Goal: Task Accomplishment & Management: Use online tool/utility

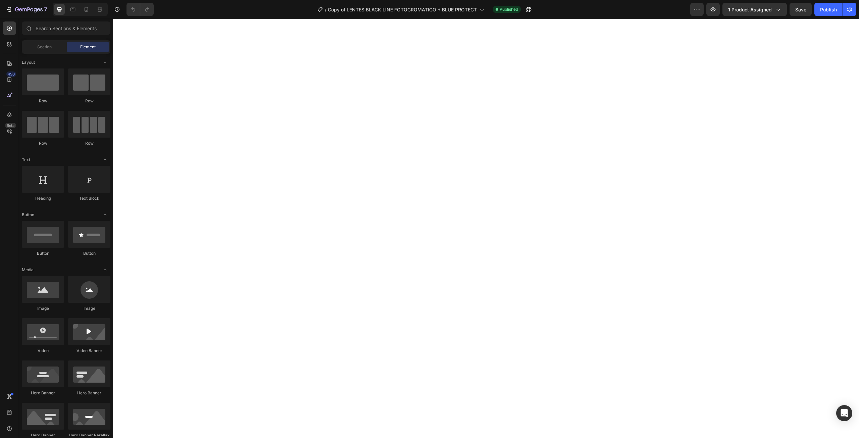
scroll to position [1779, 0]
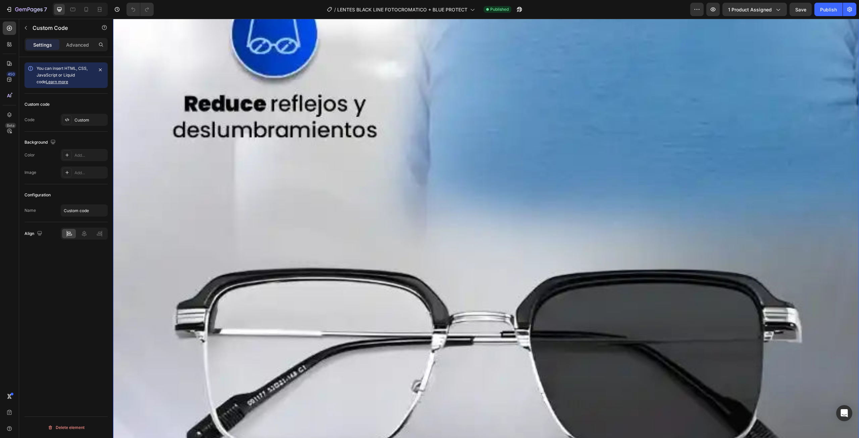
scroll to position [5967, 0]
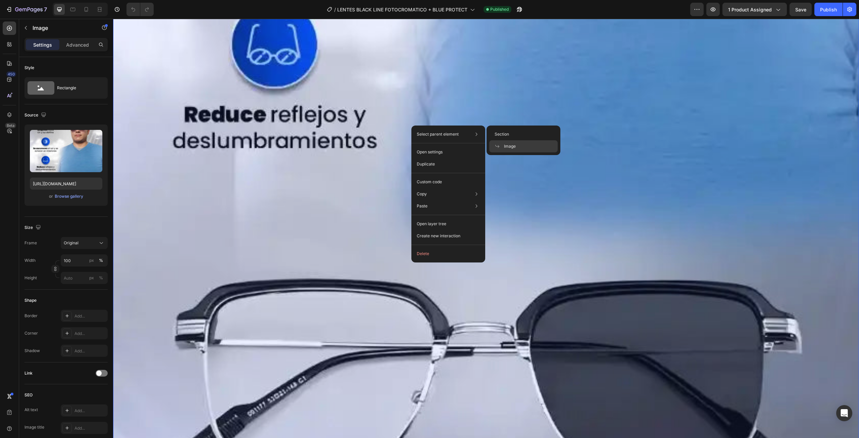
click at [515, 150] on div "Image" at bounding box center [523, 146] width 68 height 12
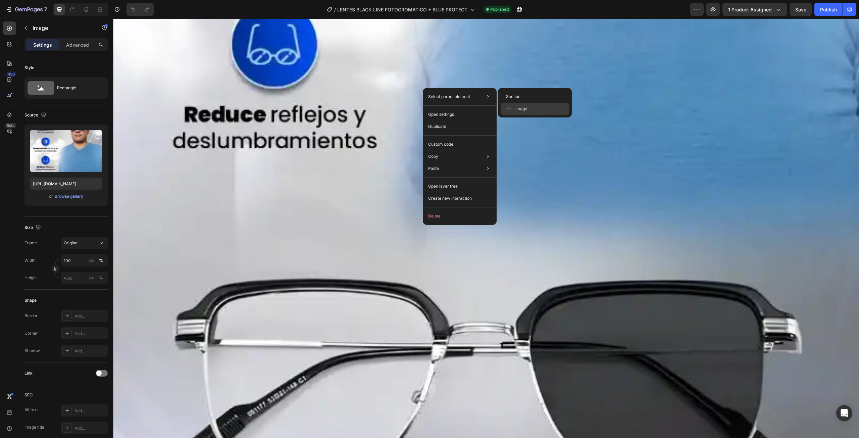
click at [489, 95] on icon at bounding box center [488, 96] width 7 height 7
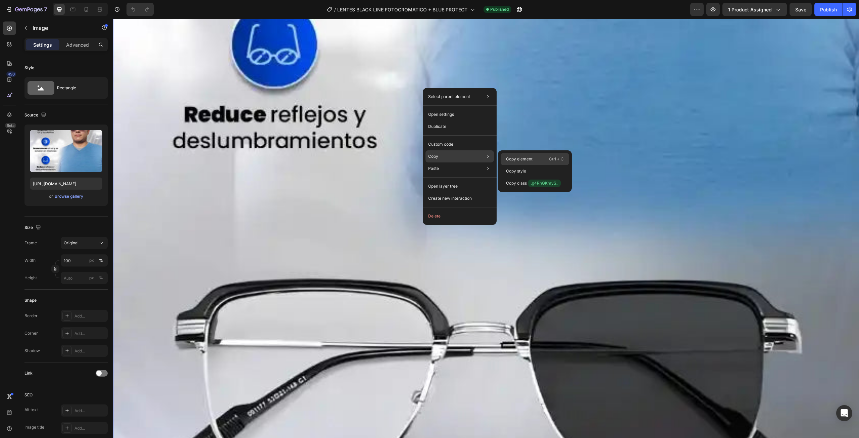
click at [524, 159] on p "Copy element" at bounding box center [519, 159] width 27 height 6
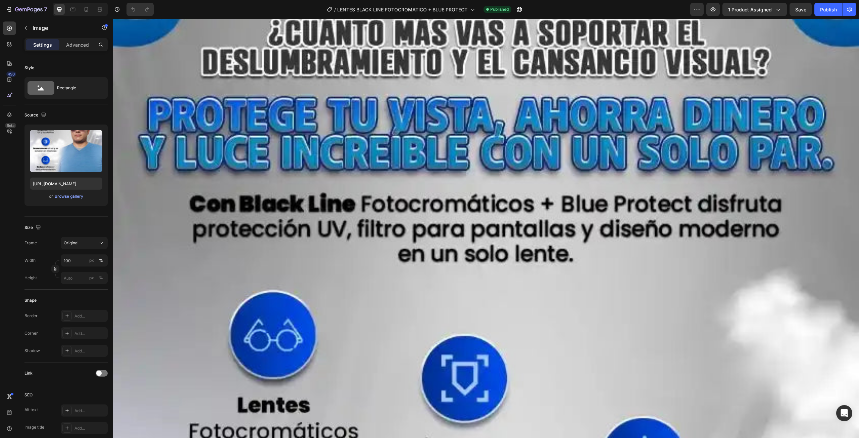
scroll to position [1134, 0]
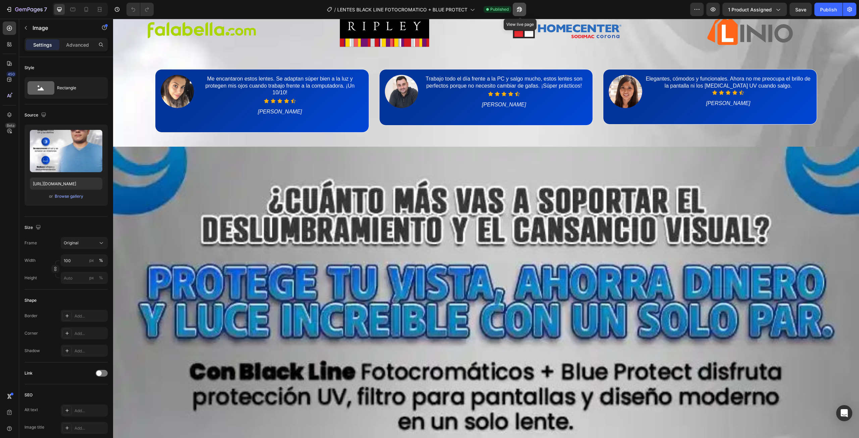
click at [520, 7] on icon "button" at bounding box center [519, 9] width 5 height 5
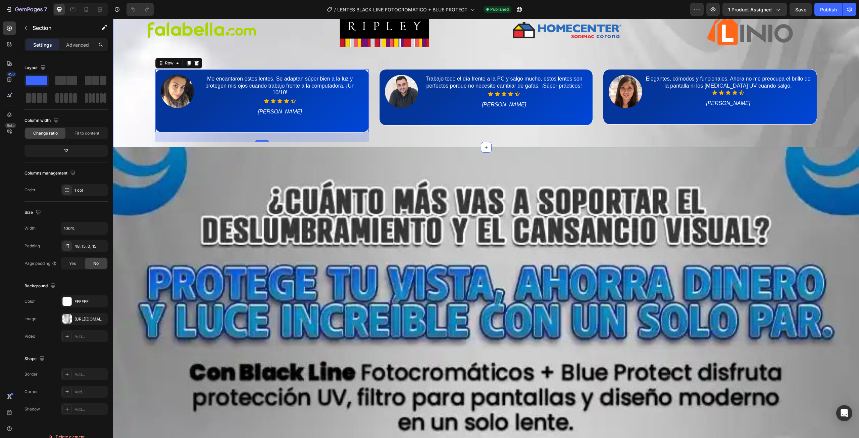
click at [275, 142] on div "Ellos ya confían en nosotros Heading Image Image Image Image Image Image Image …" at bounding box center [486, 59] width 736 height 177
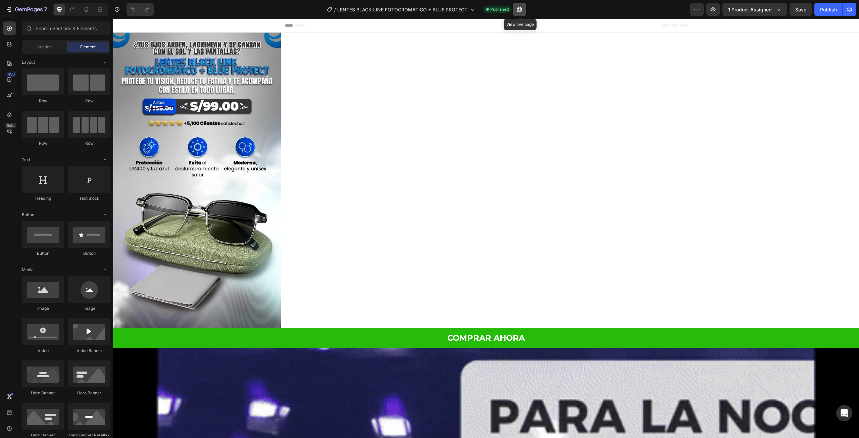
click at [520, 11] on icon "button" at bounding box center [519, 9] width 7 height 7
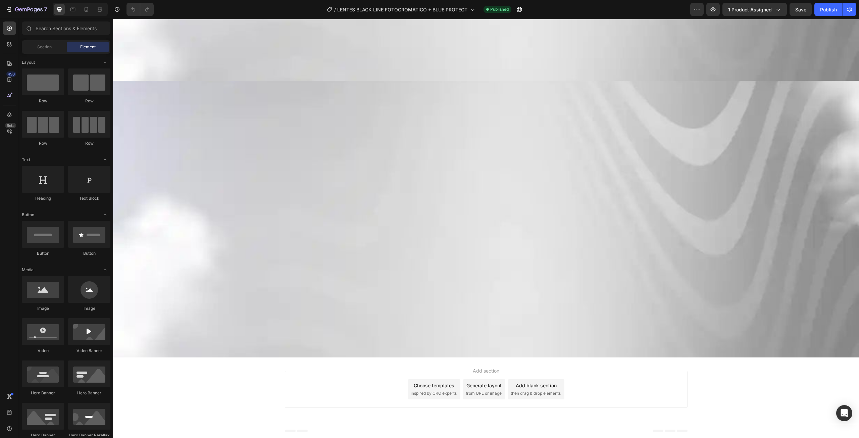
scroll to position [5135, 0]
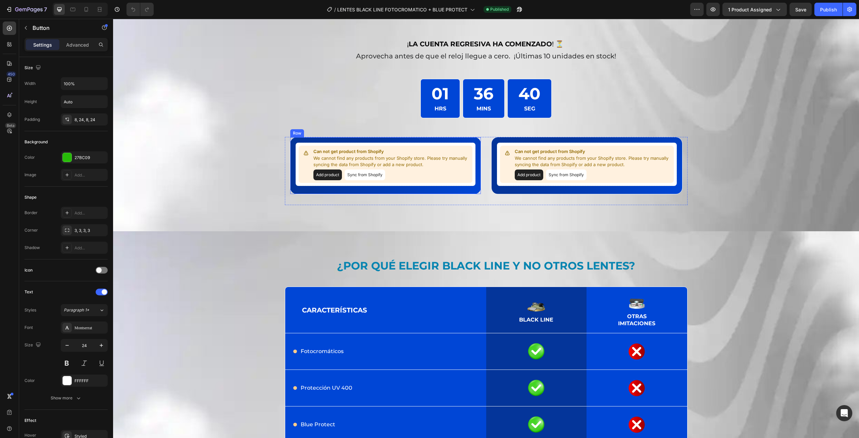
scroll to position [6561, 0]
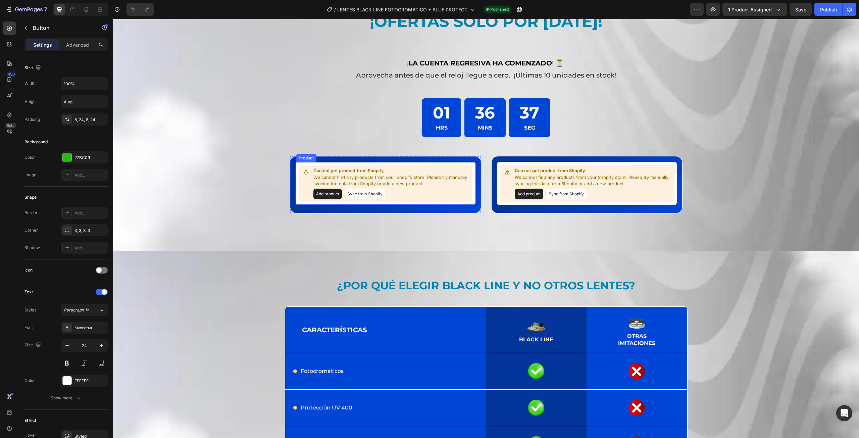
click at [362, 177] on p "We cannot find any products from your Shopify store. Please try manually syncin…" at bounding box center [391, 180] width 156 height 13
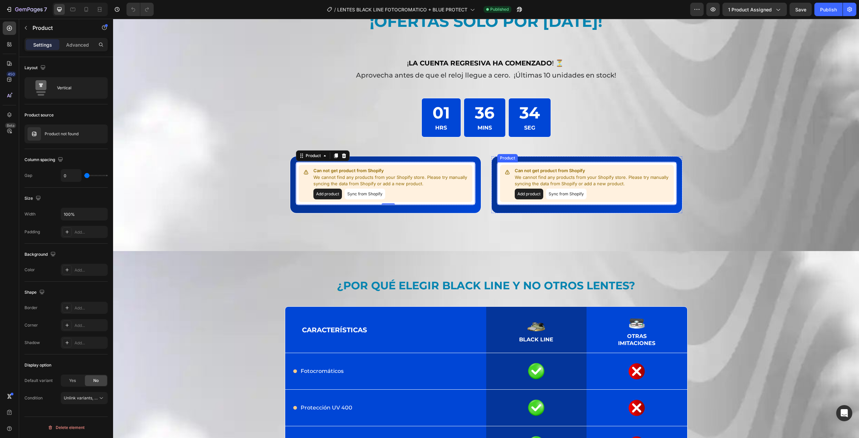
click at [523, 176] on p "We cannot find any products from your Shopify store. Please try manually syncin…" at bounding box center [593, 180] width 156 height 13
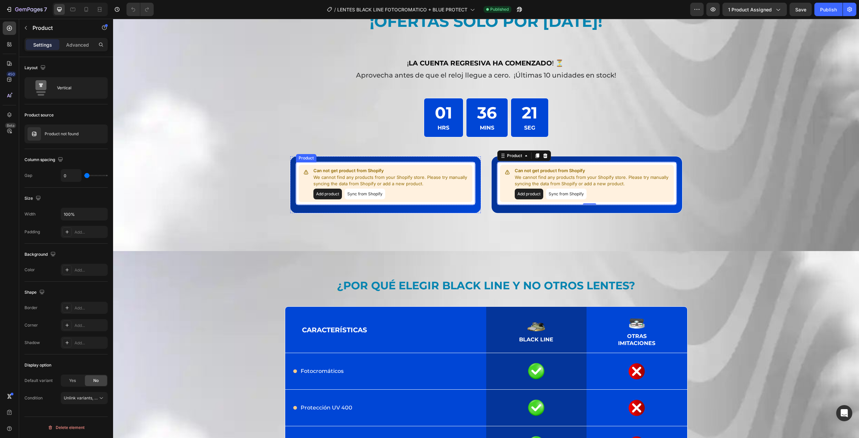
click at [418, 176] on p "We cannot find any products from your Shopify store. Please try manually syncin…" at bounding box center [391, 180] width 156 height 13
click at [549, 177] on p "We cannot find any products from your Shopify store. Please try manually syncin…" at bounding box center [593, 180] width 156 height 13
click at [405, 177] on p "We cannot find any products from your Shopify store. Please try manually syncin…" at bounding box center [391, 180] width 156 height 13
click at [332, 193] on button "Add product" at bounding box center [327, 194] width 29 height 11
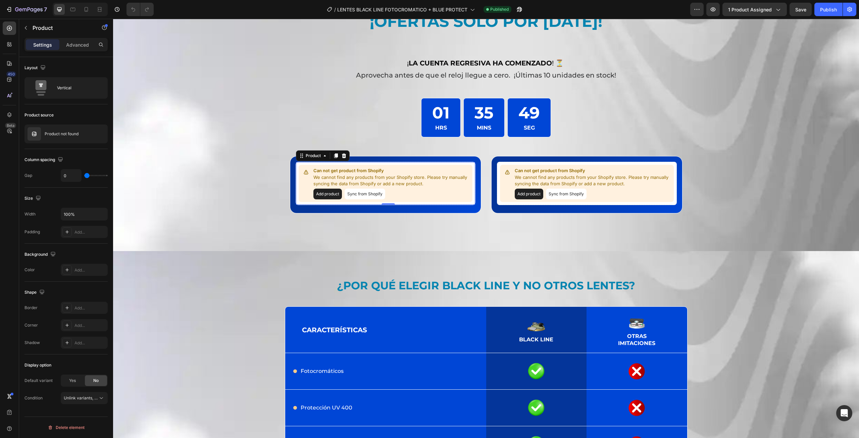
click at [325, 193] on button "Add product" at bounding box center [327, 194] width 29 height 11
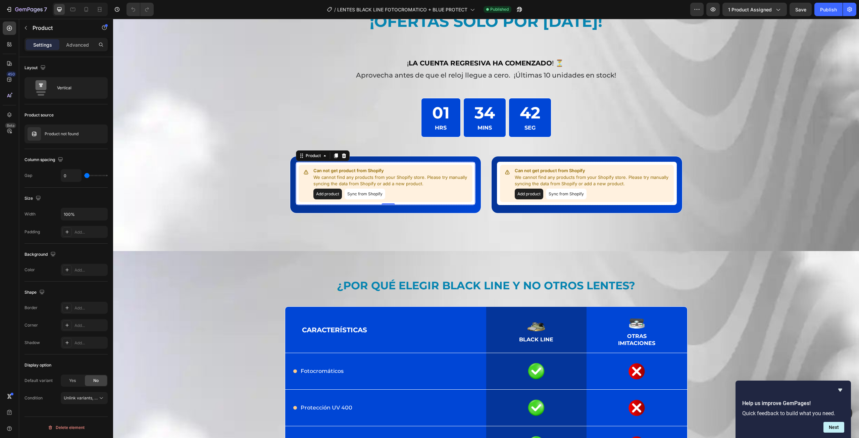
click at [330, 189] on button "Add product" at bounding box center [327, 194] width 29 height 11
click at [328, 179] on p "We cannot find any products from your Shopify store. Please try manually syncin…" at bounding box center [391, 180] width 156 height 13
click at [329, 191] on button "Add product" at bounding box center [327, 194] width 29 height 11
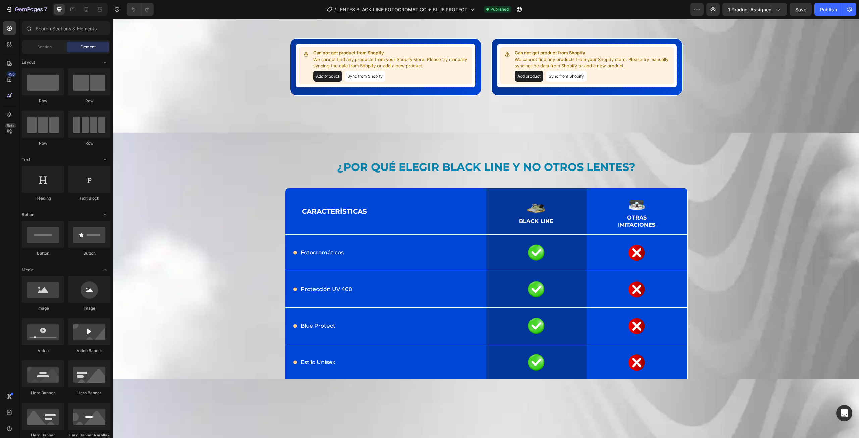
scroll to position [6477, 0]
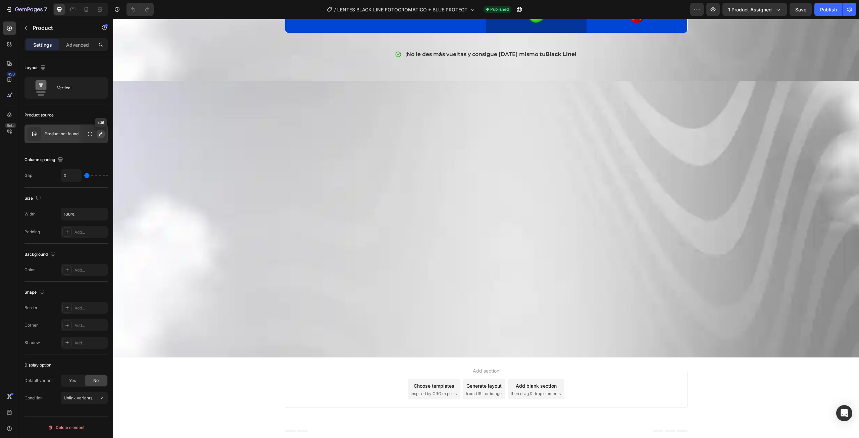
click at [101, 134] on icon "button" at bounding box center [100, 133] width 5 height 5
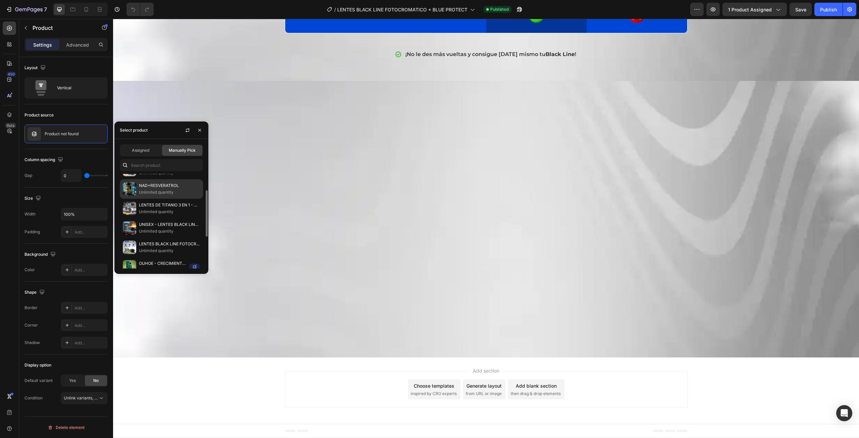
scroll to position [67, 0]
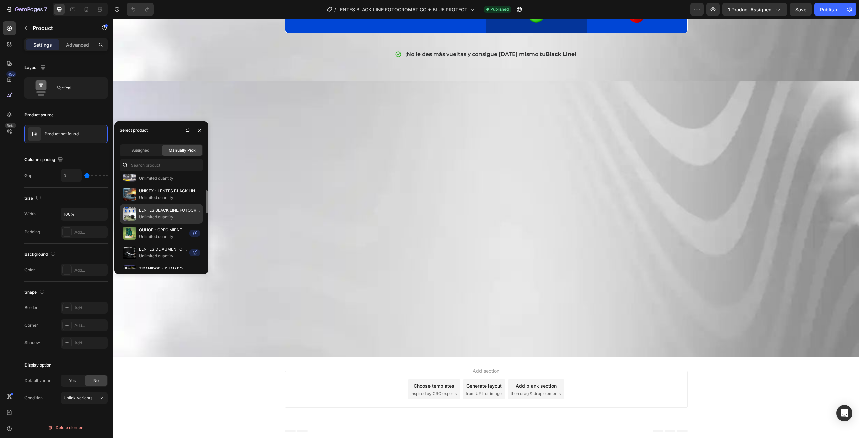
click at [149, 212] on p "LENTES BLACK LINE FOTOCROMATICO - UNISEX" at bounding box center [169, 210] width 61 height 7
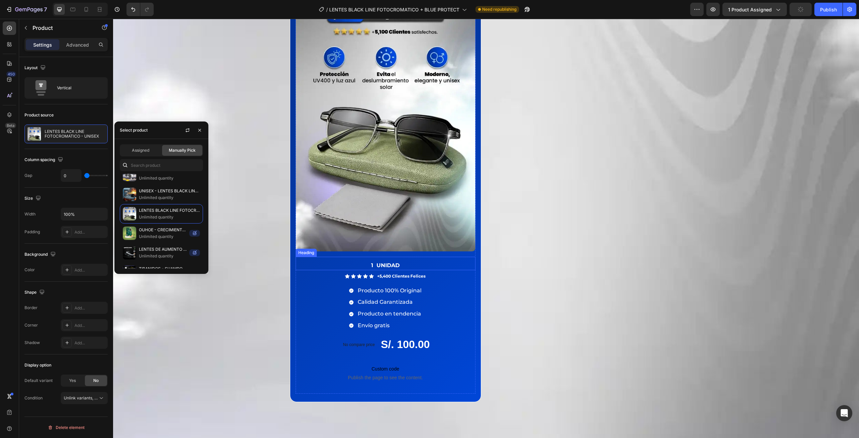
scroll to position [6813, 0]
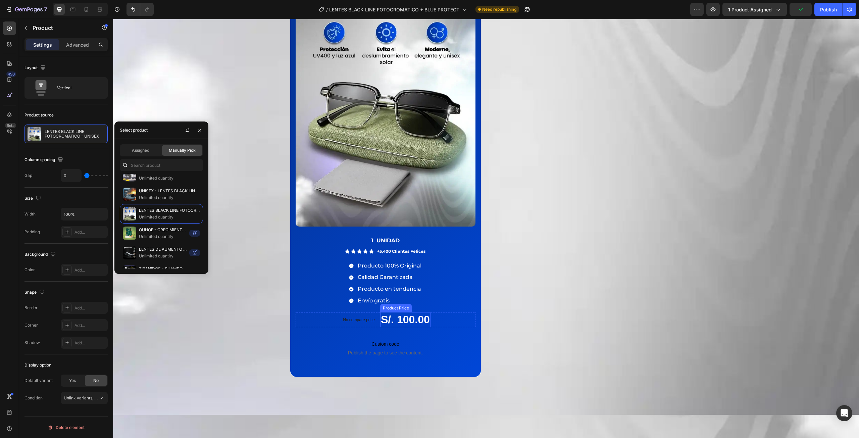
click at [409, 318] on div "S/. 100.00" at bounding box center [405, 319] width 50 height 15
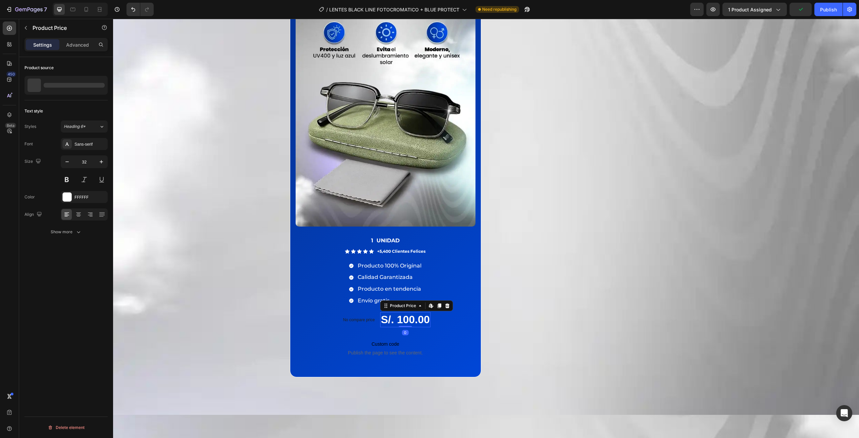
click at [409, 318] on div "S/. 100.00" at bounding box center [405, 319] width 50 height 15
click at [338, 139] on img at bounding box center [386, 68] width 180 height 317
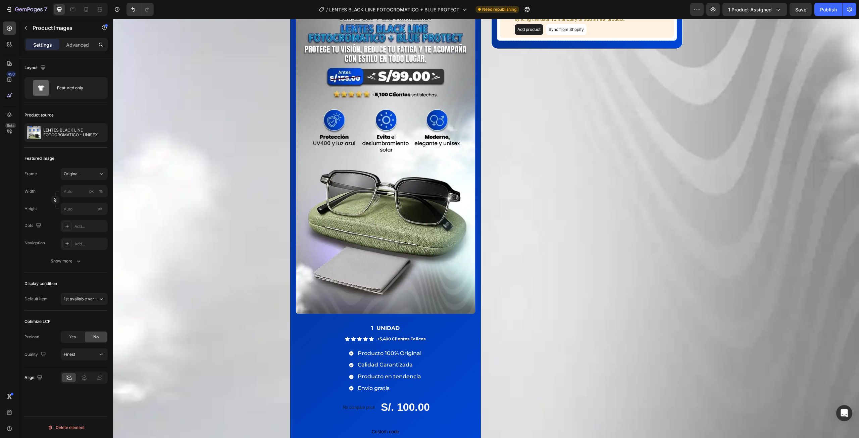
scroll to position [6712, 0]
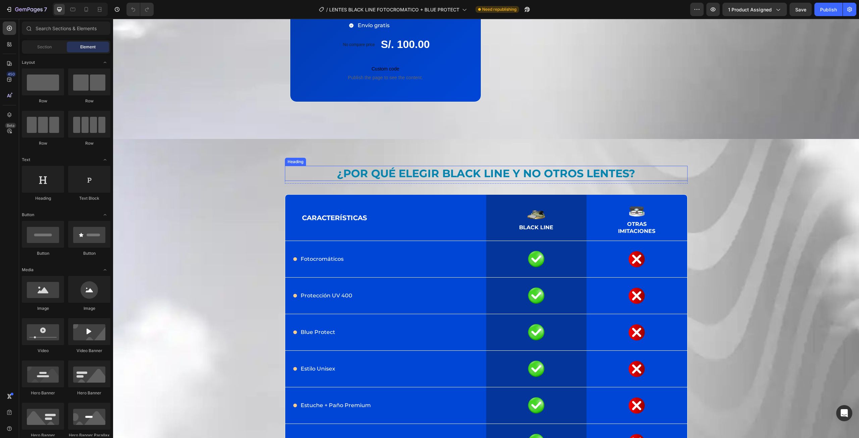
scroll to position [6920, 0]
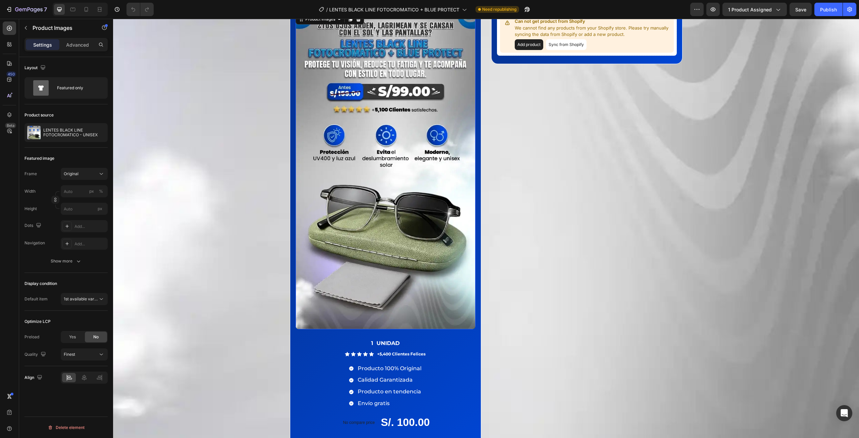
scroll to position [6652, 0]
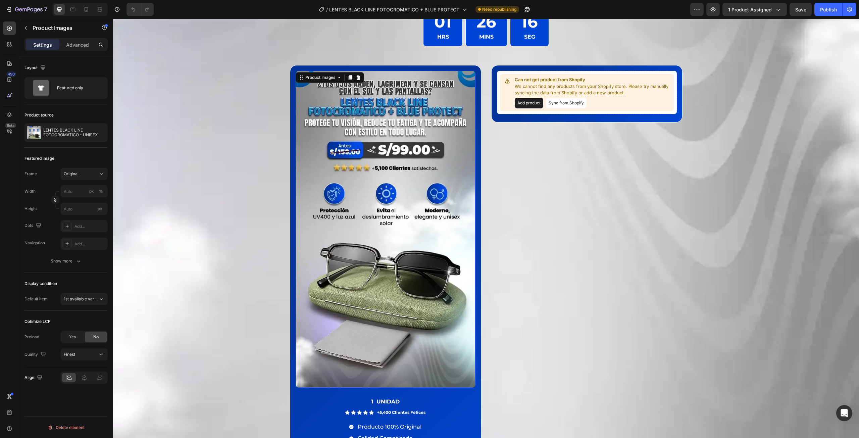
click at [376, 133] on img at bounding box center [386, 229] width 180 height 317
click at [309, 79] on div "Product Images" at bounding box center [320, 78] width 33 height 6
click at [363, 116] on img at bounding box center [386, 229] width 180 height 317
click at [71, 128] on p "LENTES BLACK LINE FOTOCROMATICO - UNISEX" at bounding box center [74, 132] width 62 height 9
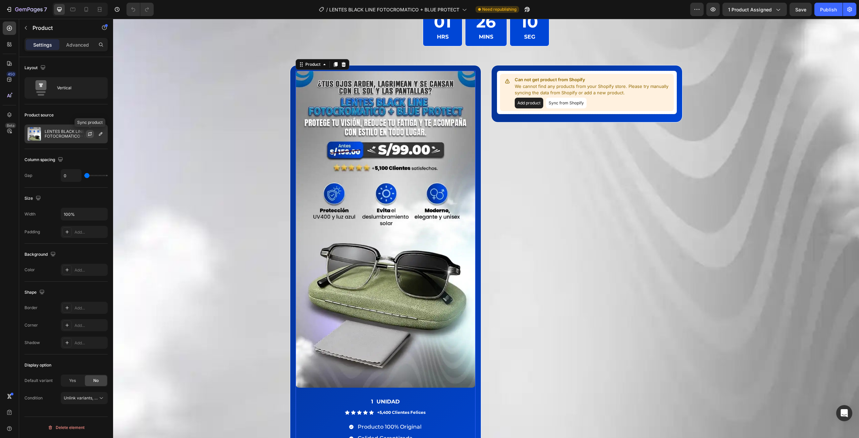
click at [91, 134] on icon "button" at bounding box center [89, 133] width 5 height 5
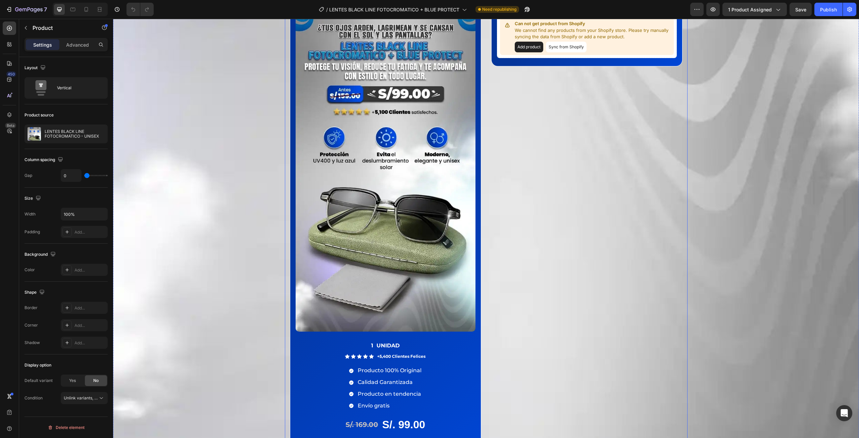
scroll to position [1421, 0]
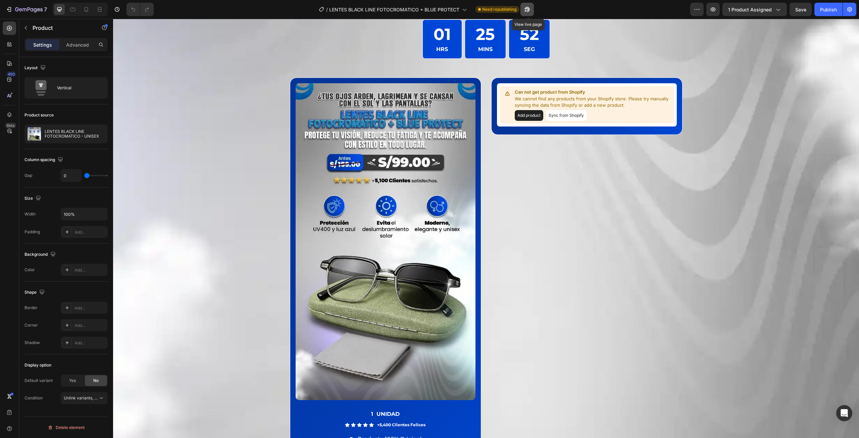
click at [529, 9] on icon "button" at bounding box center [527, 9] width 5 height 5
click at [769, 8] on span "1 product assigned" at bounding box center [750, 9] width 44 height 7
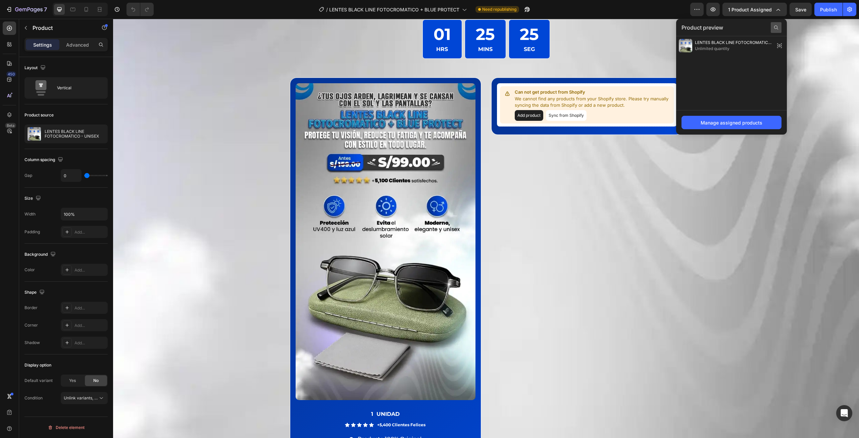
click at [776, 27] on icon at bounding box center [776, 27] width 5 height 5
click at [733, 29] on input "text" at bounding box center [732, 27] width 100 height 11
type input "LENTES"
drag, startPoint x: 728, startPoint y: 43, endPoint x: 623, endPoint y: 30, distance: 106.5
click at [728, 43] on span "LENTES BLACK LINE FOTOCROMATICO - UNISEX" at bounding box center [733, 43] width 77 height 6
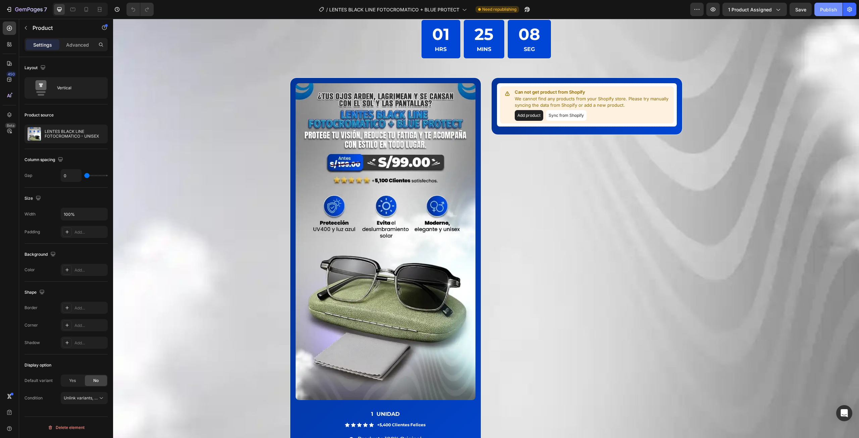
click at [825, 9] on div "Publish" at bounding box center [828, 9] width 17 height 7
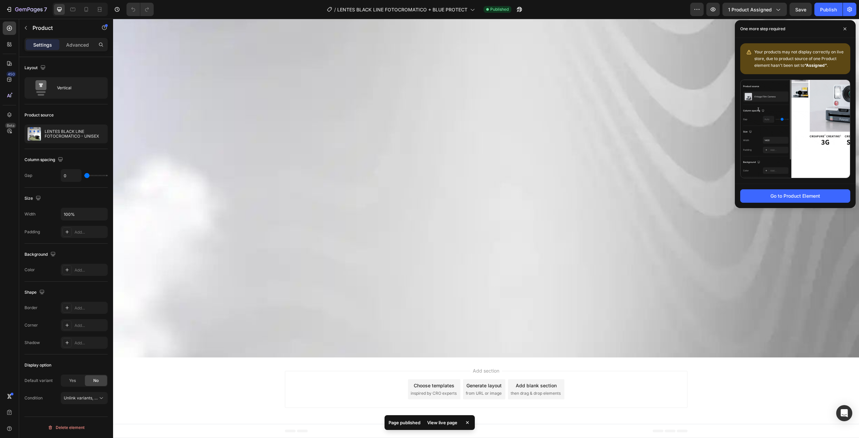
scroll to position [5246, 0]
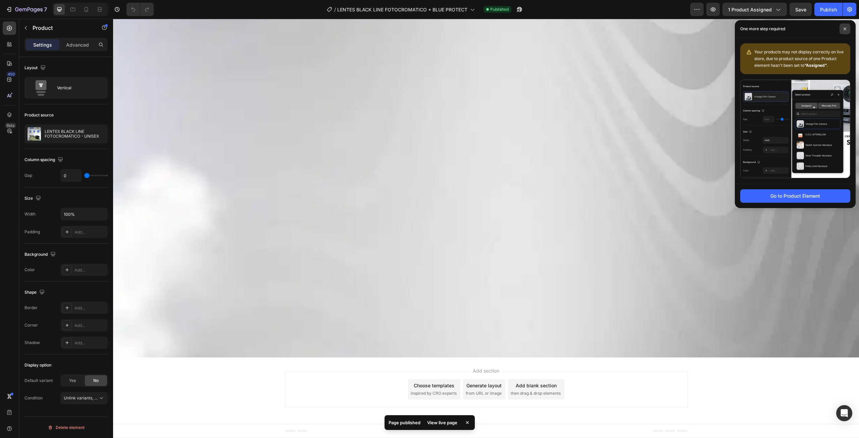
click at [846, 27] on icon at bounding box center [844, 28] width 3 height 3
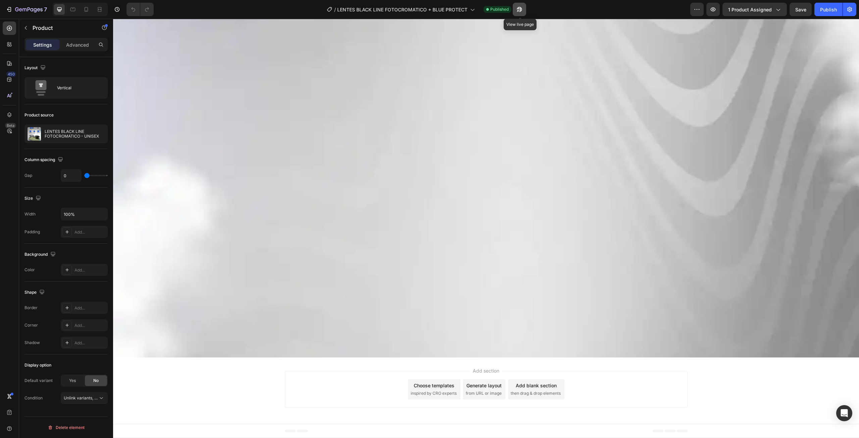
click at [521, 8] on icon "button" at bounding box center [519, 9] width 7 height 7
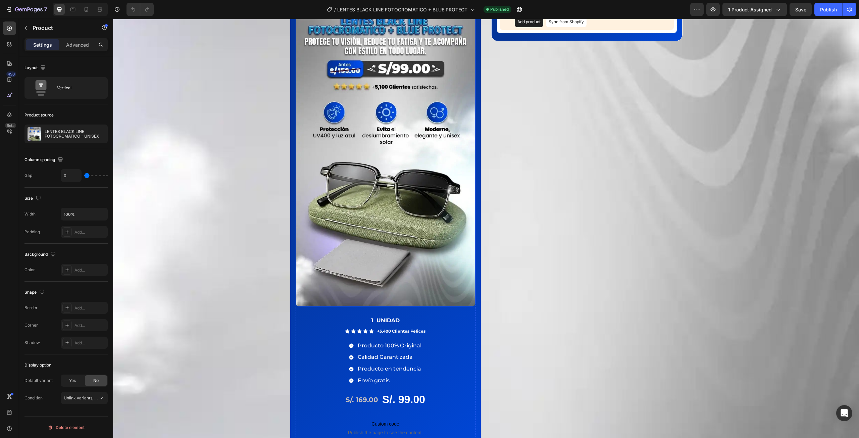
scroll to position [6824, 0]
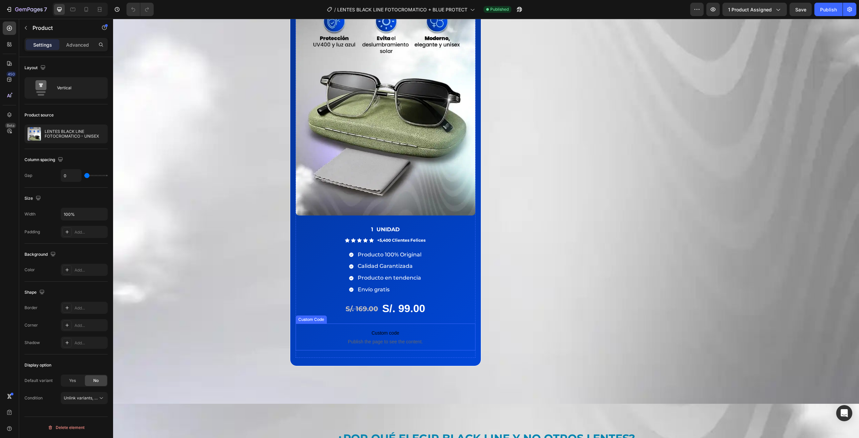
click at [377, 334] on span "Custom code" at bounding box center [386, 333] width 180 height 8
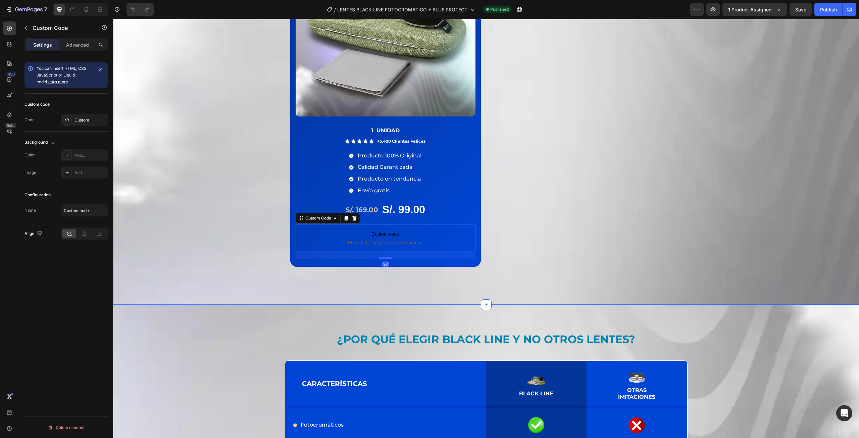
scroll to position [6924, 0]
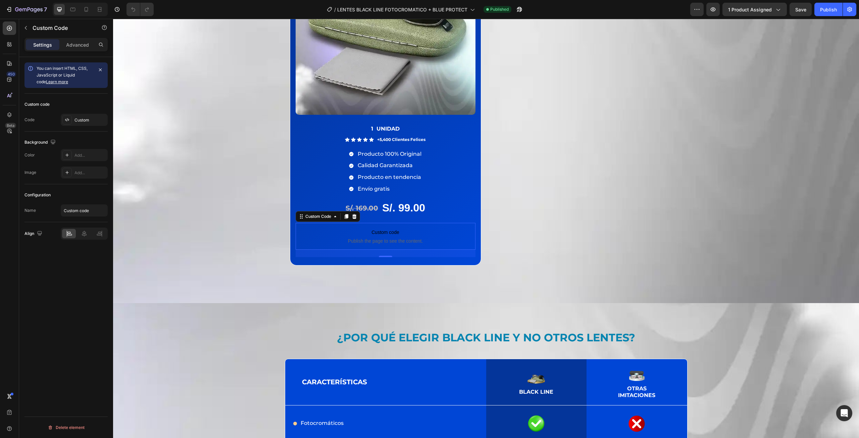
click at [383, 229] on span "Custom code" at bounding box center [386, 232] width 180 height 8
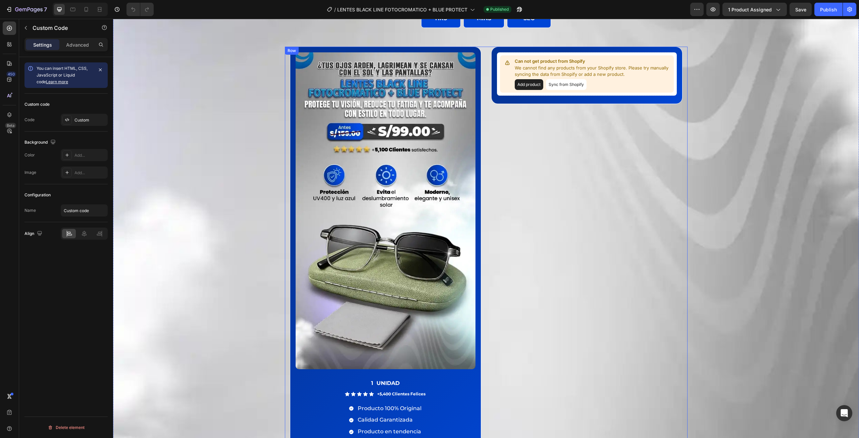
scroll to position [6589, 0]
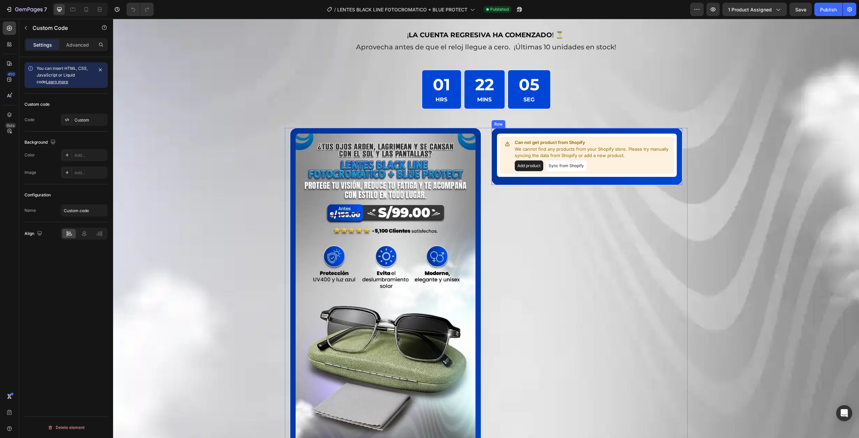
click at [653, 131] on div "Can not get product from Shopify We cannot find any products from your Shopify …" at bounding box center [586, 156] width 191 height 57
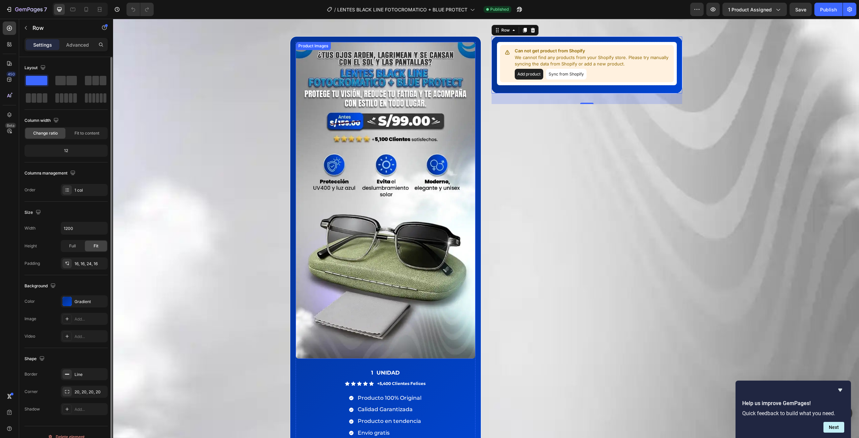
scroll to position [6656, 0]
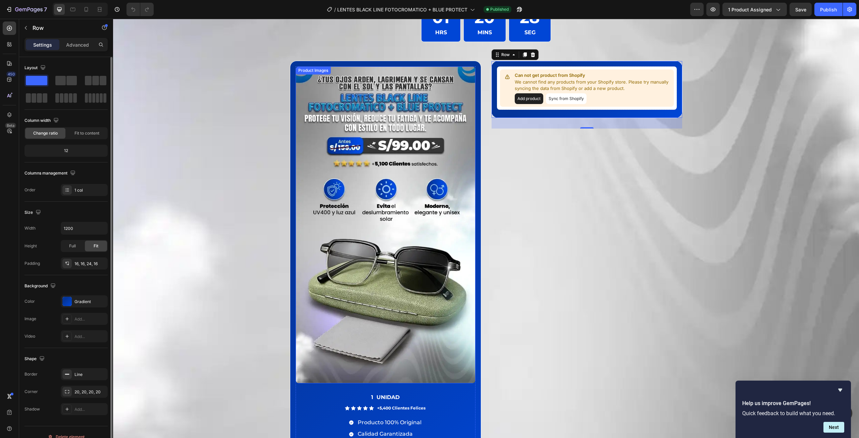
click at [364, 115] on img at bounding box center [386, 224] width 180 height 317
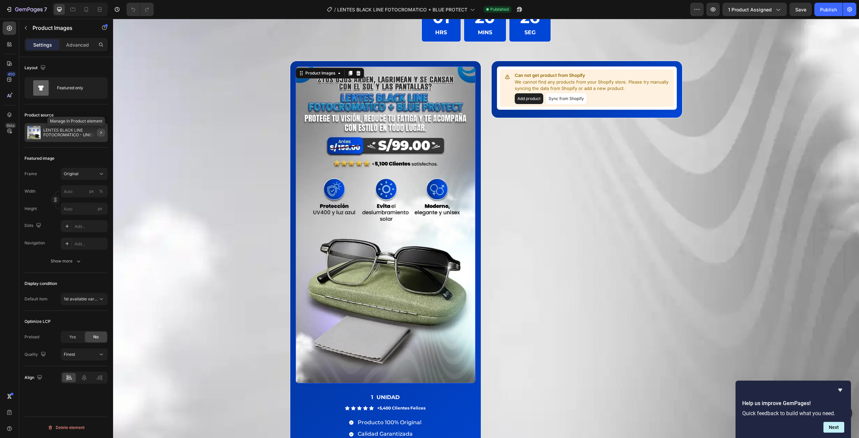
click at [101, 133] on icon "button" at bounding box center [100, 132] width 5 height 5
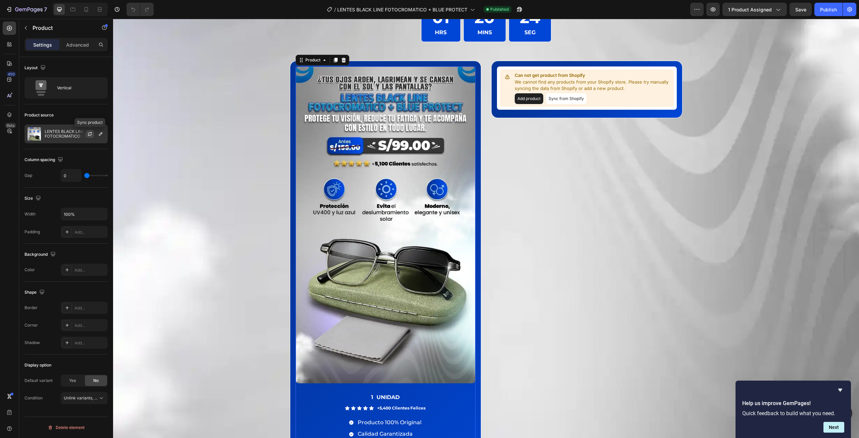
click at [91, 132] on icon "button" at bounding box center [90, 133] width 4 height 2
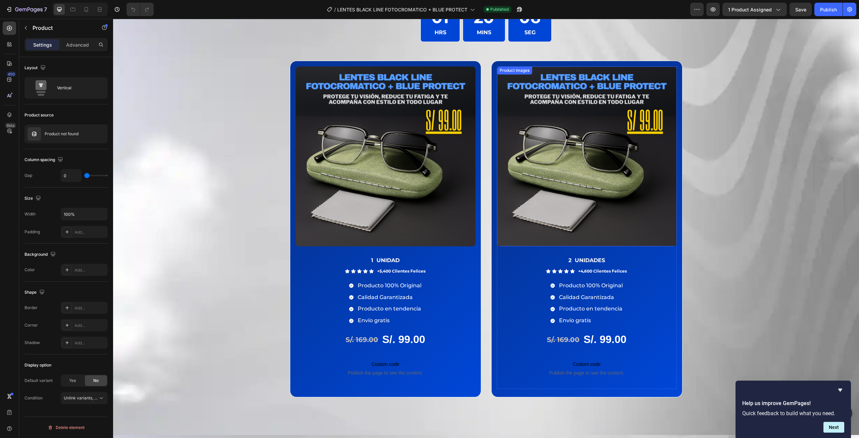
click at [553, 97] on img at bounding box center [587, 156] width 180 height 180
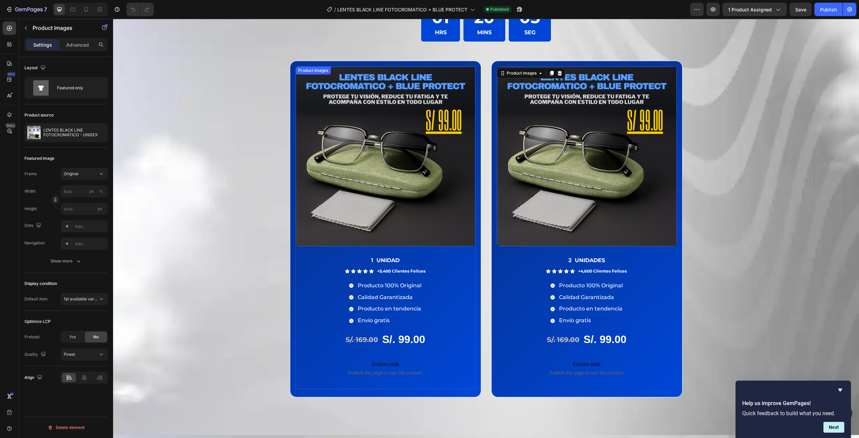
click at [418, 96] on img at bounding box center [386, 156] width 180 height 180
click at [579, 100] on img at bounding box center [587, 156] width 180 height 180
click at [701, 98] on div "¡OFERTAS SOLO POR HOY! Heading Row ¡ LA CUENTA REGRESIVA HA COMENZADO ! ⏳ Aprov…" at bounding box center [486, 159] width 746 height 498
click at [651, 126] on img at bounding box center [587, 156] width 180 height 180
click at [732, 124] on div "¡OFERTAS SOLO POR HOY! Heading Row ¡ LA CUENTA REGRESIVA HA COMENZADO ! ⏳ Aprov…" at bounding box center [486, 159] width 746 height 498
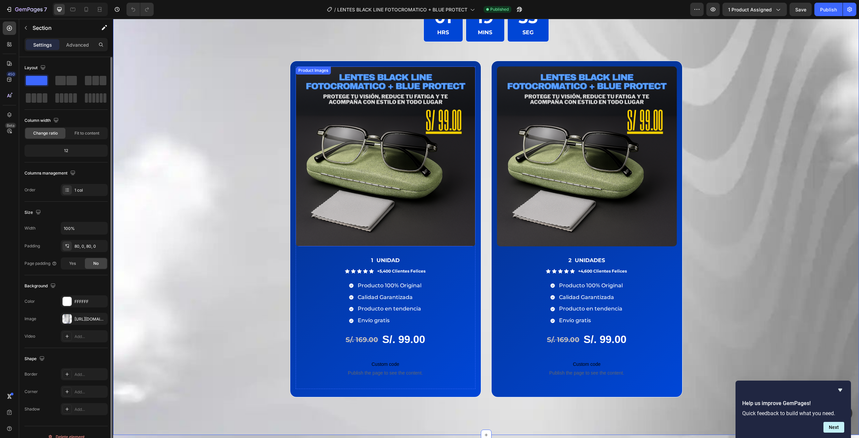
click at [444, 180] on img at bounding box center [386, 156] width 180 height 180
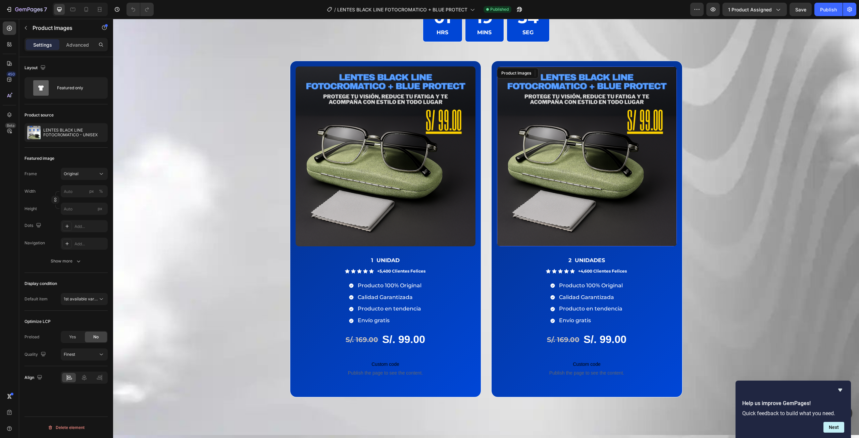
click at [559, 176] on img at bounding box center [587, 156] width 180 height 180
click at [827, 8] on div "Publish" at bounding box center [828, 9] width 17 height 7
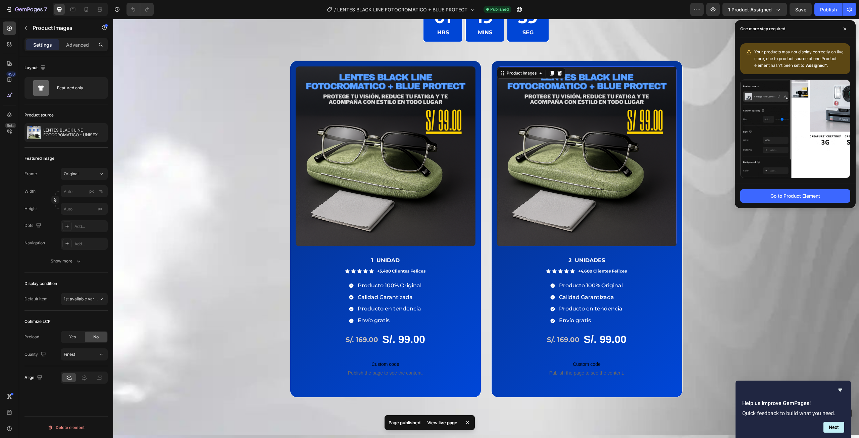
drag, startPoint x: 846, startPoint y: 29, endPoint x: 749, endPoint y: 28, distance: 96.7
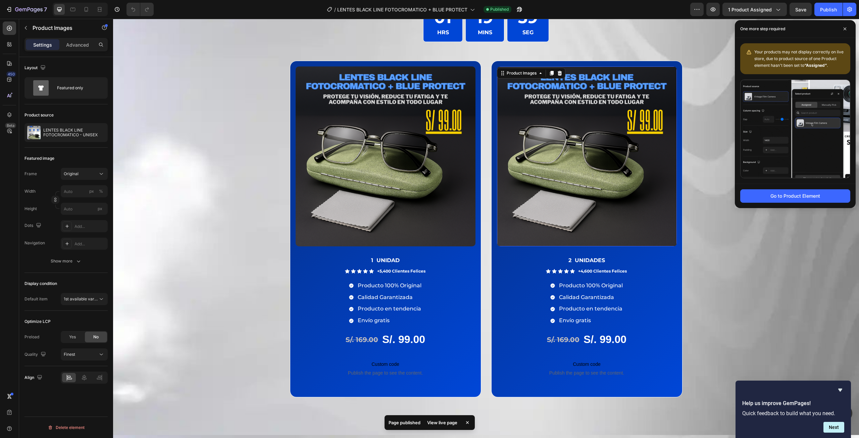
click at [846, 29] on icon at bounding box center [844, 28] width 3 height 3
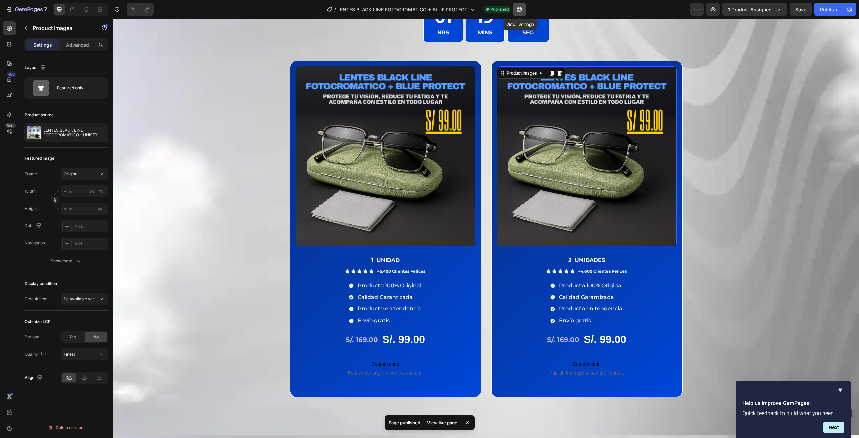
click at [518, 7] on icon "button" at bounding box center [519, 9] width 7 height 7
click at [558, 71] on icon at bounding box center [559, 73] width 4 height 5
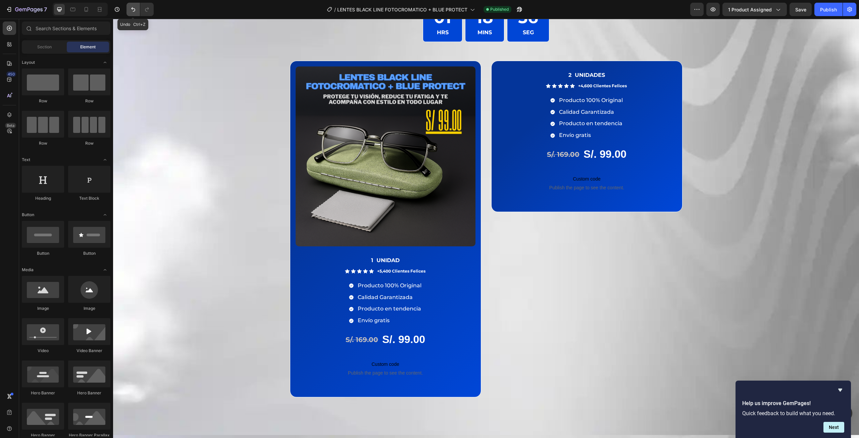
click at [136, 4] on button "Undo/Redo" at bounding box center [133, 9] width 13 height 13
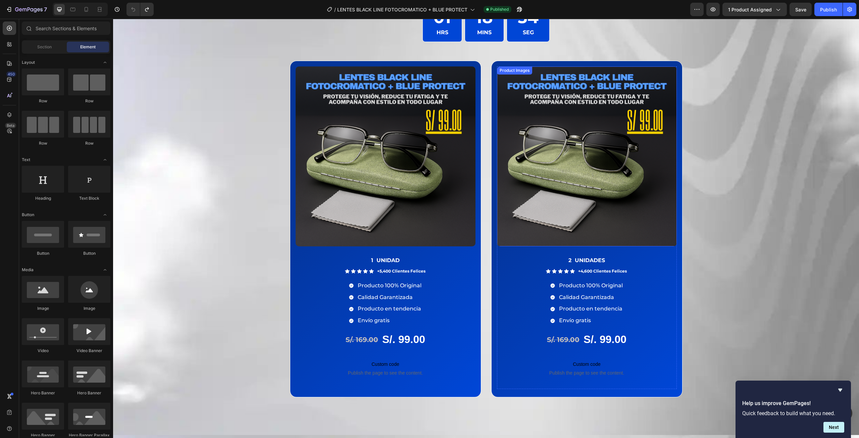
click at [562, 78] on img at bounding box center [587, 156] width 180 height 180
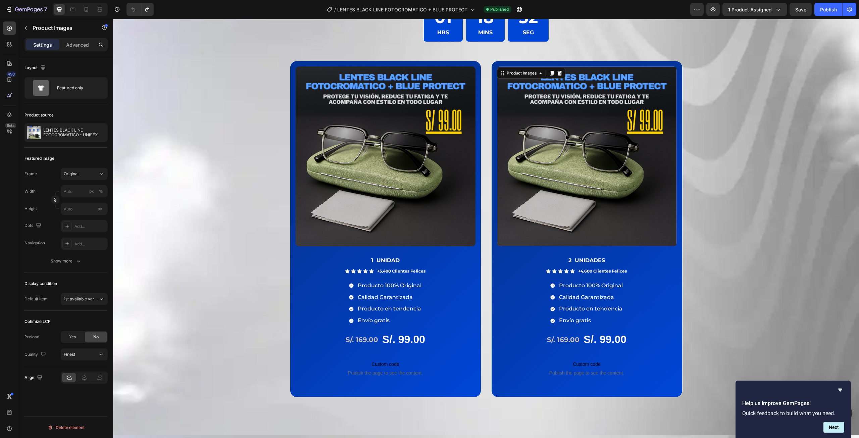
click at [571, 103] on img at bounding box center [587, 156] width 180 height 180
click at [452, 115] on img at bounding box center [386, 156] width 180 height 180
click at [528, 123] on img at bounding box center [587, 156] width 180 height 180
click at [520, 72] on div "Product Images" at bounding box center [521, 73] width 33 height 6
click at [572, 122] on img at bounding box center [587, 156] width 180 height 180
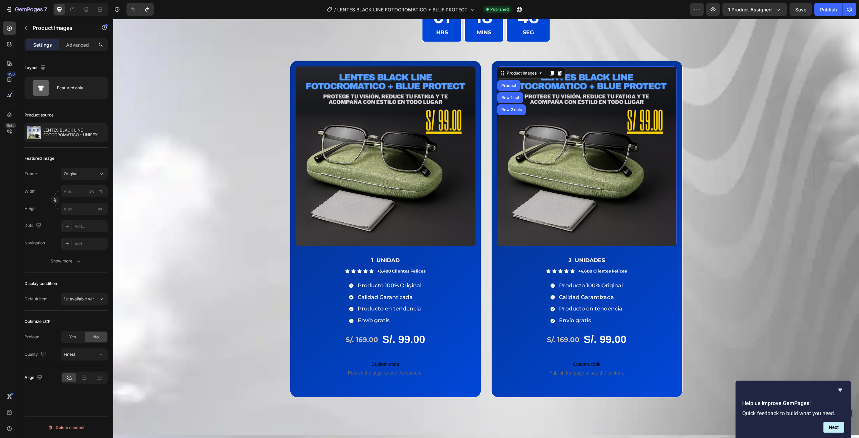
click at [572, 122] on img at bounding box center [587, 156] width 180 height 180
click at [103, 133] on icon "button" at bounding box center [100, 132] width 5 height 5
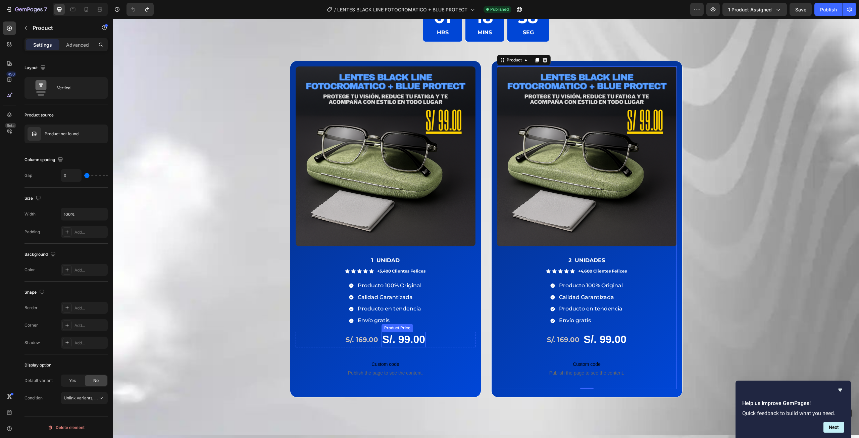
click at [404, 340] on div "S/. 99.00" at bounding box center [404, 339] width 44 height 15
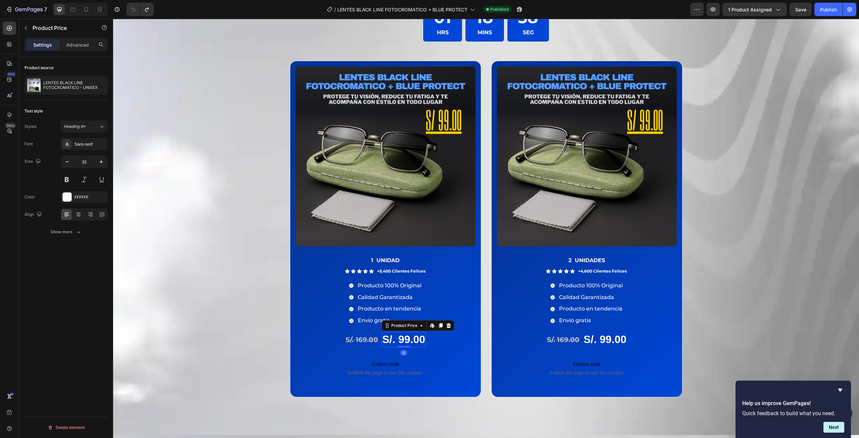
click at [404, 340] on div "S/. 99.00" at bounding box center [404, 339] width 44 height 15
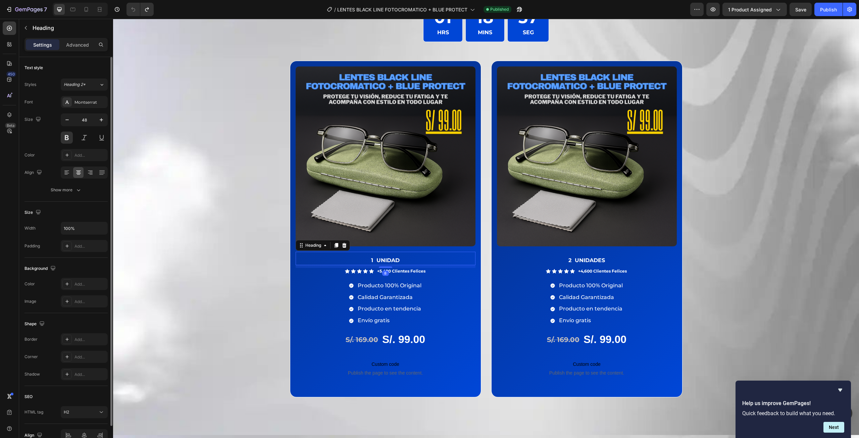
click at [442, 259] on h2 "1 UNIDAD" at bounding box center [386, 258] width 180 height 13
click at [443, 297] on div "Producto 100% Original Calidad Garantizada Producto en tendencia Envío gratis" at bounding box center [386, 303] width 180 height 47
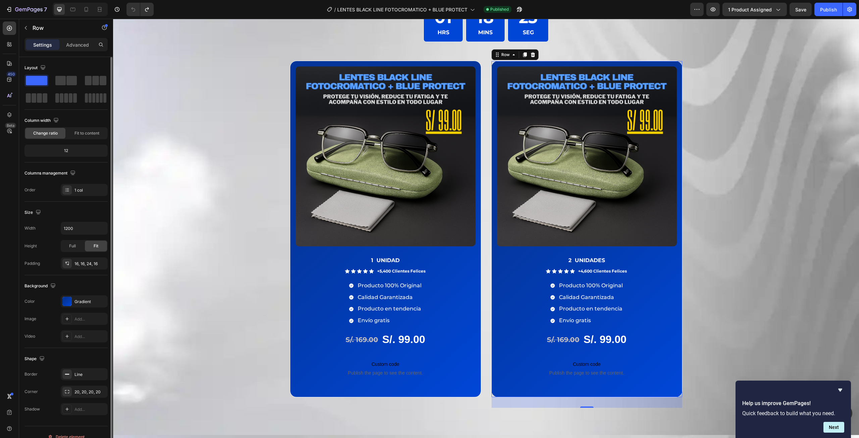
click at [593, 64] on div "Product Images 2 UNIDADES Heading Icon Icon Icon Icon Icon Icon List +4,600 Cli…" at bounding box center [586, 229] width 191 height 336
click at [546, 63] on div "Product Images 2 UNIDADES Heading Icon Icon Icon Icon Icon Icon List +4,600 Cli…" at bounding box center [586, 229] width 191 height 336
click at [531, 53] on icon at bounding box center [533, 54] width 4 height 5
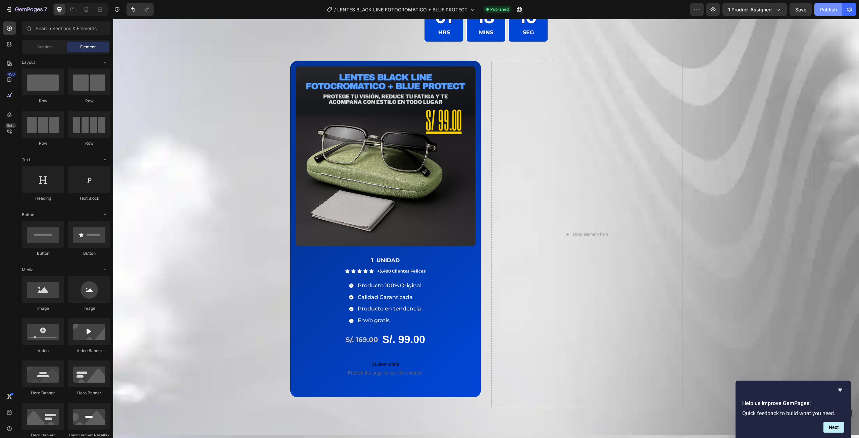
click at [824, 10] on div "Publish" at bounding box center [828, 9] width 17 height 7
click at [524, 7] on button "button" at bounding box center [519, 9] width 13 height 13
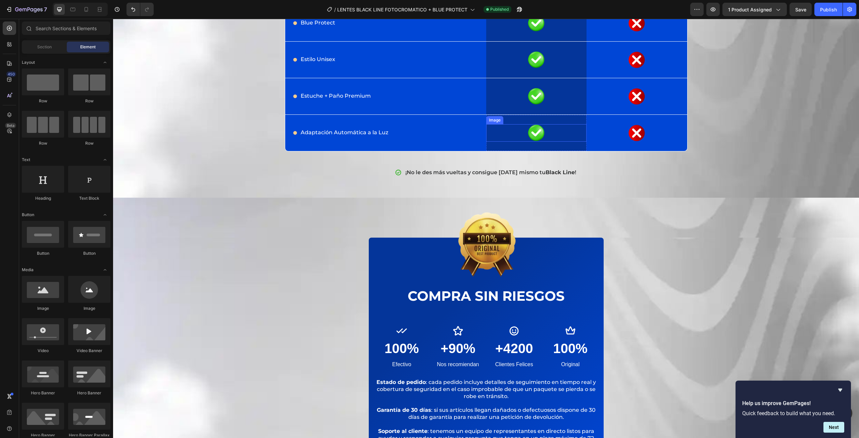
scroll to position [7454, 0]
